Goal: Entertainment & Leisure: Consume media (video, audio)

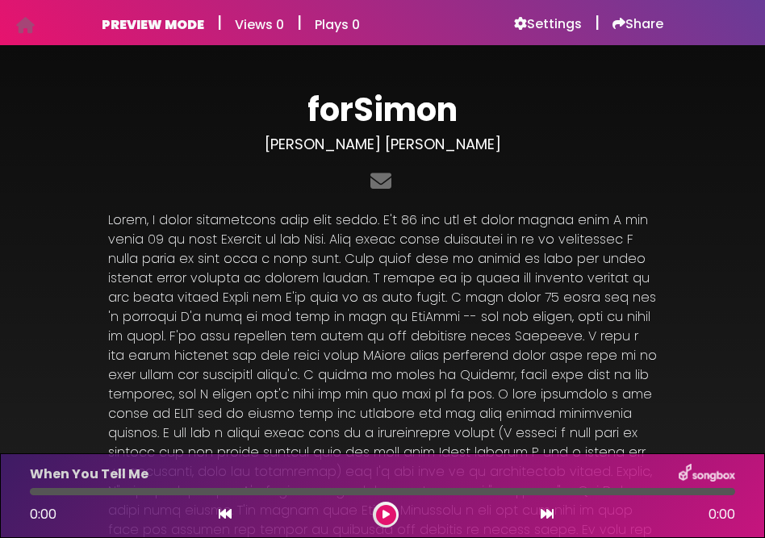
click at [653, 189] on div at bounding box center [382, 181] width 549 height 31
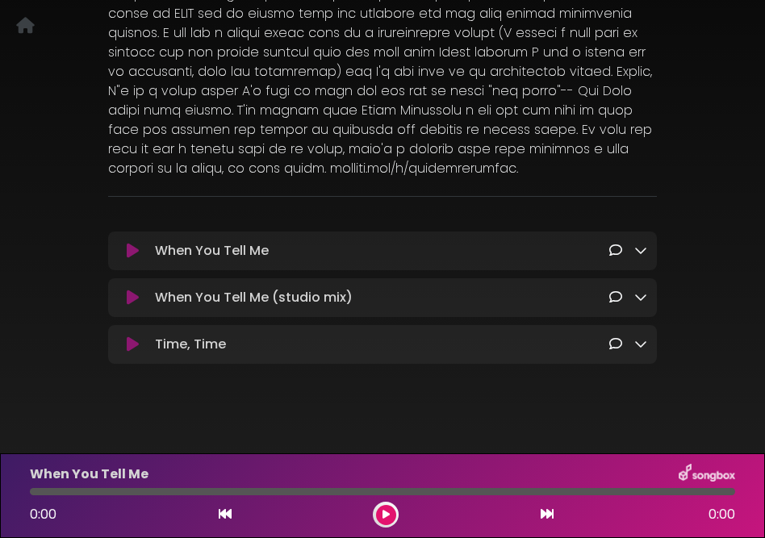
scroll to position [402, 0]
click at [614, 245] on icon at bounding box center [615, 250] width 13 height 13
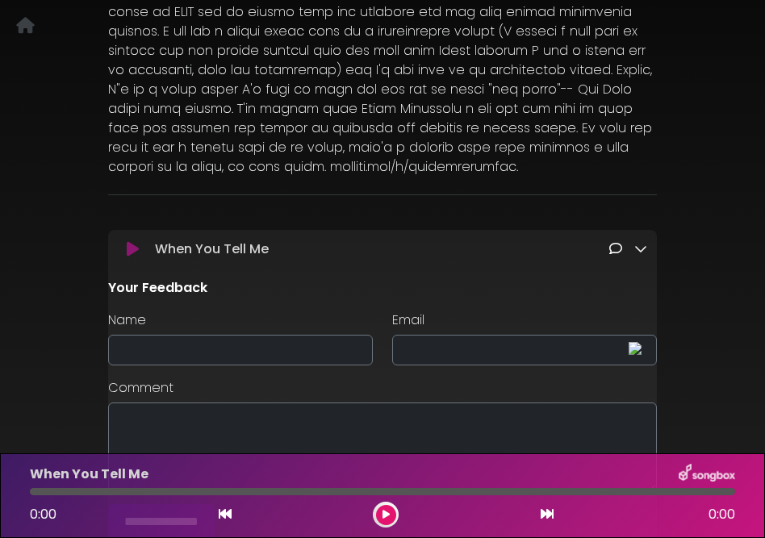
click at [641, 249] on icon at bounding box center [640, 248] width 13 height 13
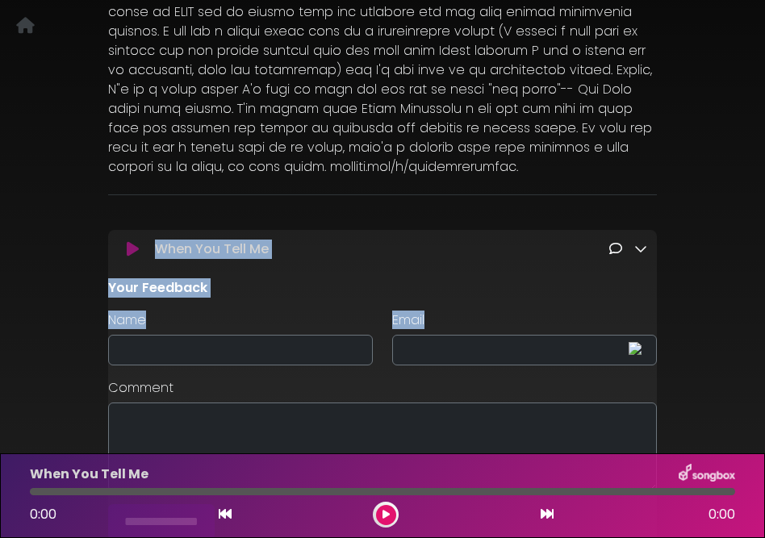
drag, startPoint x: 693, startPoint y: 213, endPoint x: 721, endPoint y: 324, distance: 114.9
click at [721, 324] on div "forSimon [PERSON_NAME] [PERSON_NAME]" at bounding box center [382, 160] width 765 height 994
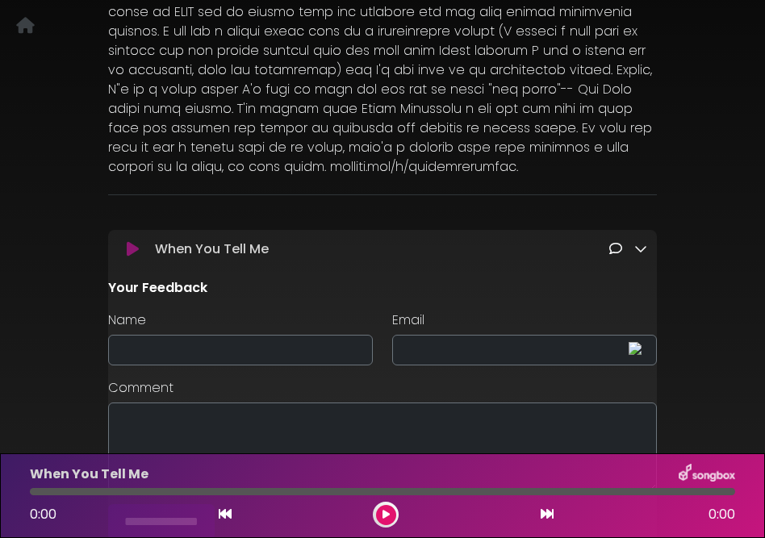
click at [699, 86] on div "forSimon [PERSON_NAME] [PERSON_NAME]" at bounding box center [382, 160] width 765 height 994
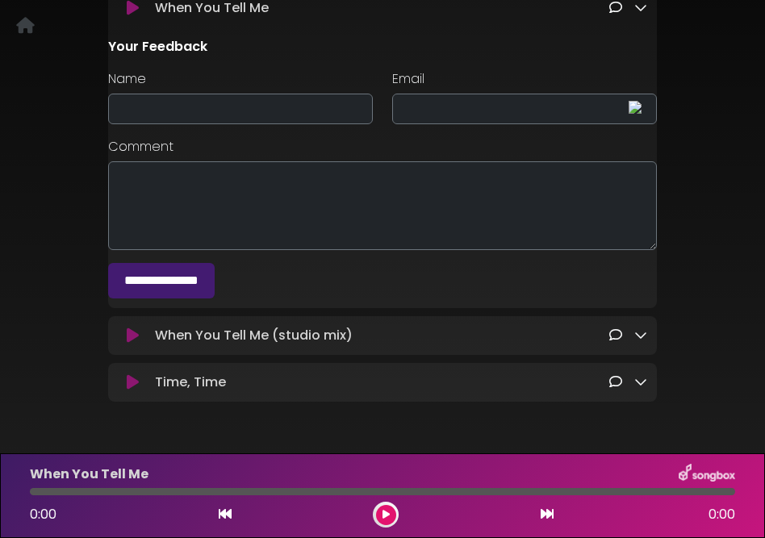
scroll to position [685, 0]
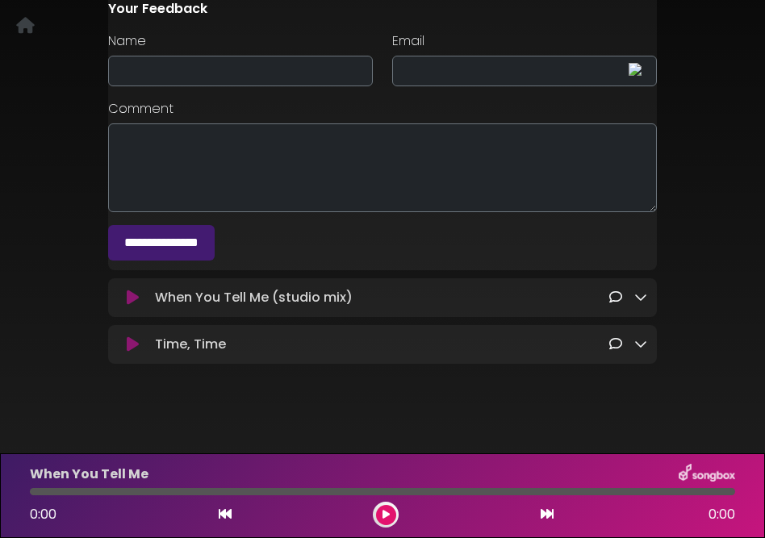
click at [230, 517] on icon at bounding box center [225, 514] width 13 height 13
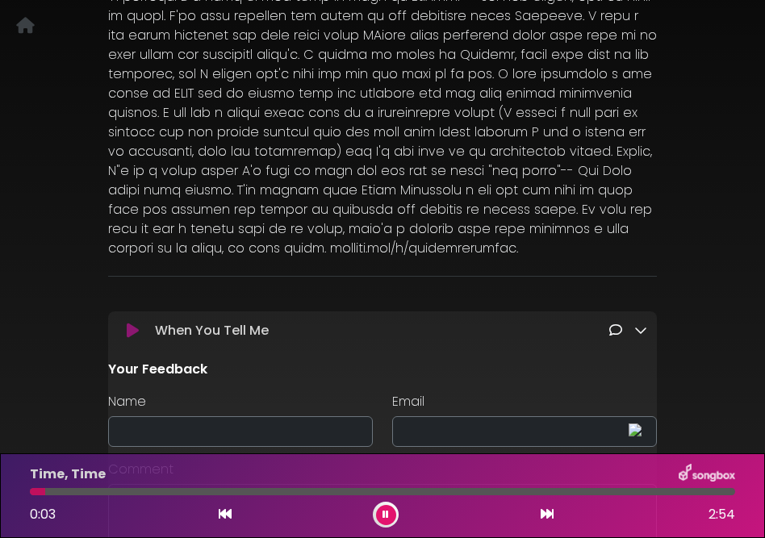
scroll to position [298, 0]
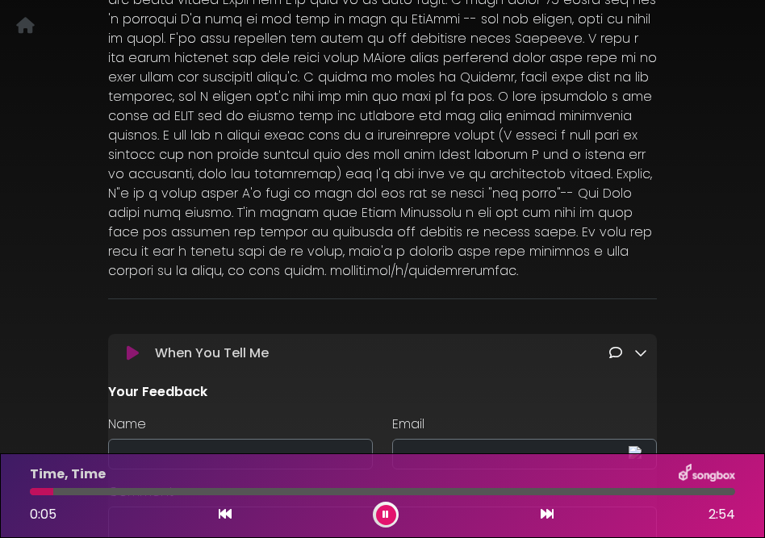
click at [636, 351] on icon at bounding box center [640, 352] width 13 height 13
click at [618, 353] on icon at bounding box center [615, 352] width 13 height 13
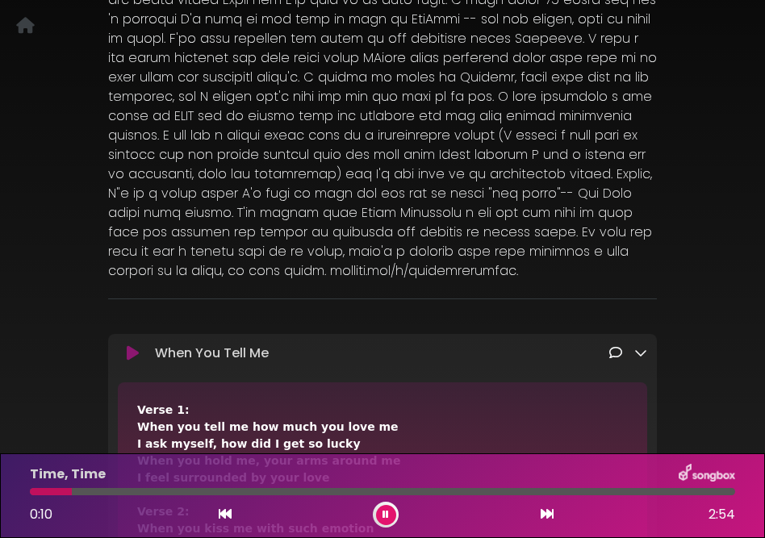
click at [724, 228] on div "forSimon [PERSON_NAME] [PERSON_NAME]" at bounding box center [382, 527] width 765 height 1521
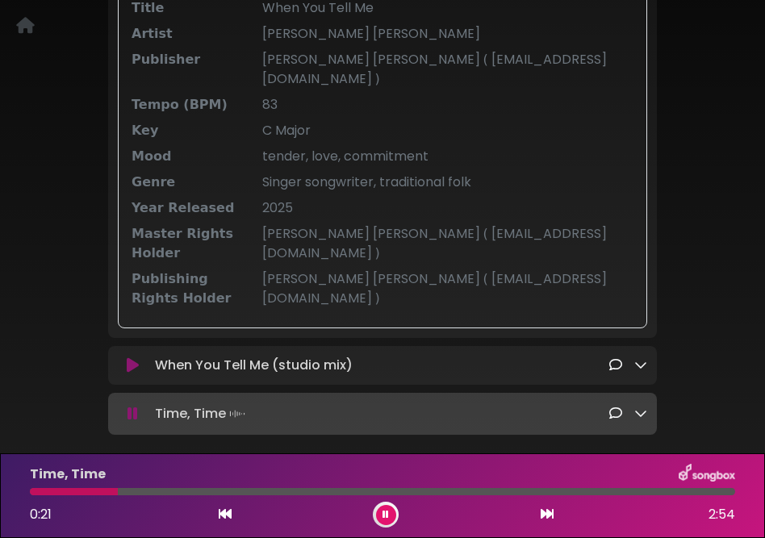
scroll to position [1169, 0]
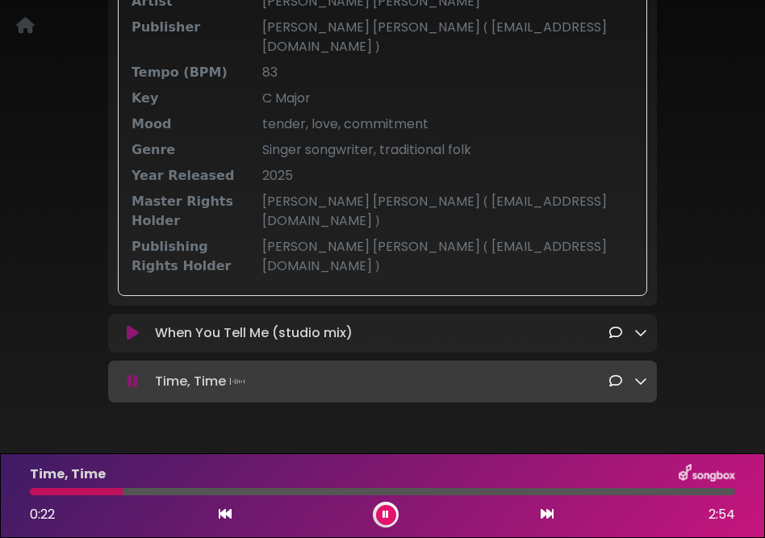
click at [650, 247] on div "Metadata Click any element to copy it 100% One Stop Yes Pre-cleared for Sync No…" at bounding box center [382, 40] width 549 height 512
click at [641, 324] on link at bounding box center [640, 333] width 13 height 19
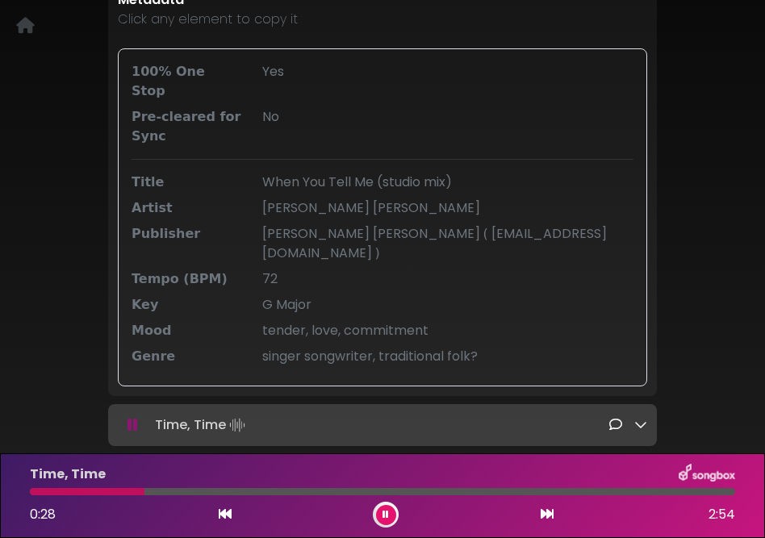
scroll to position [1741, 0]
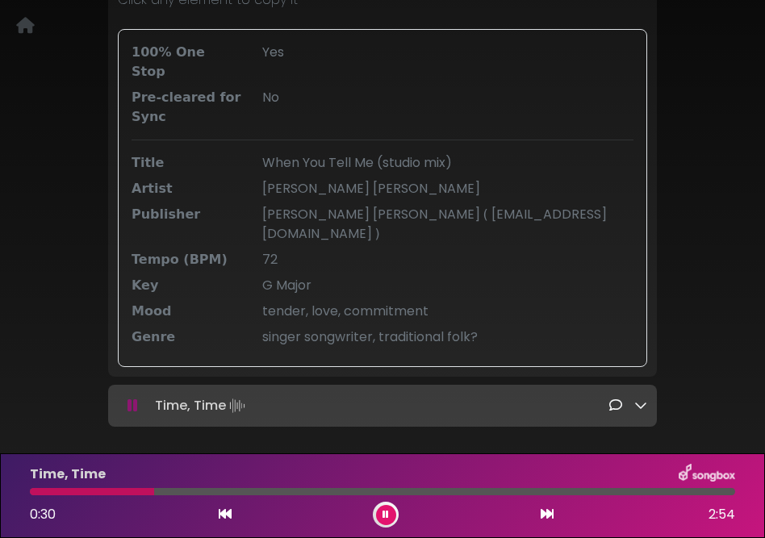
click at [637, 399] on icon at bounding box center [640, 405] width 13 height 13
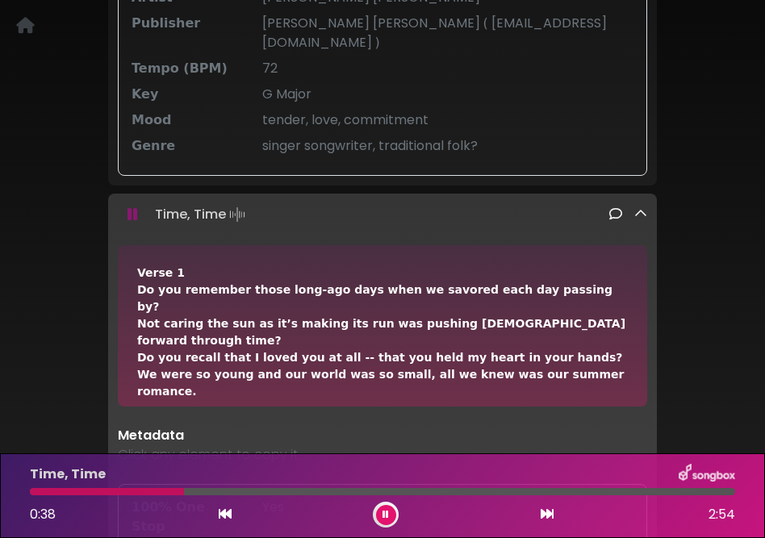
scroll to position [1886, 0]
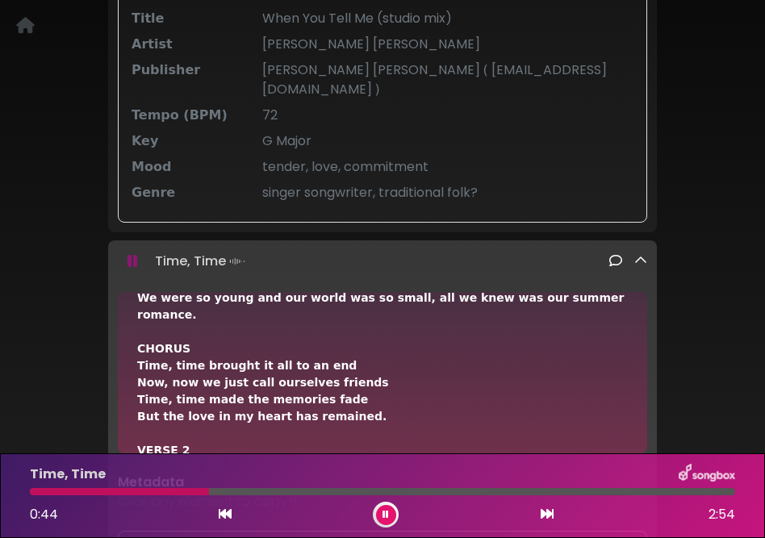
scroll to position [129, 0]
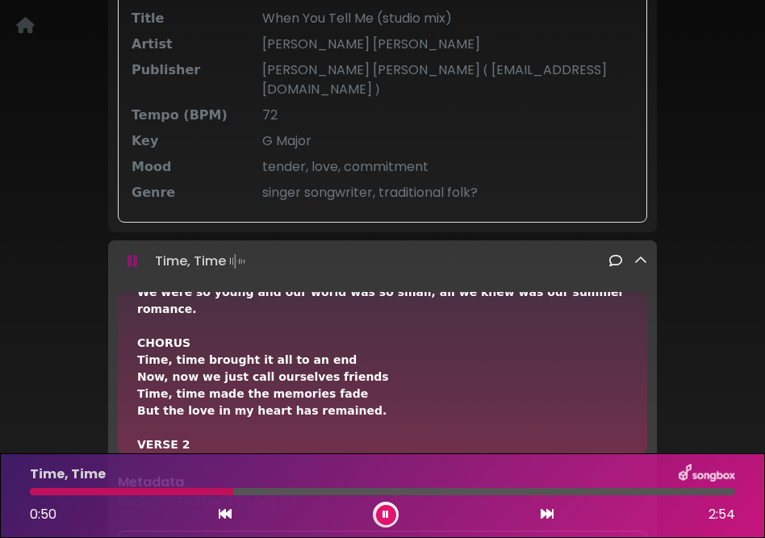
click at [386, 510] on icon at bounding box center [385, 515] width 6 height 10
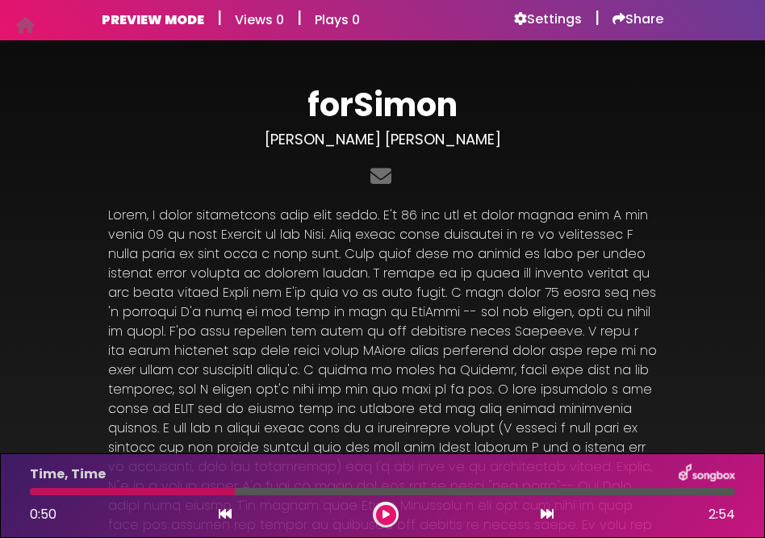
scroll to position [0, 0]
